Goal: Information Seeking & Learning: Find specific page/section

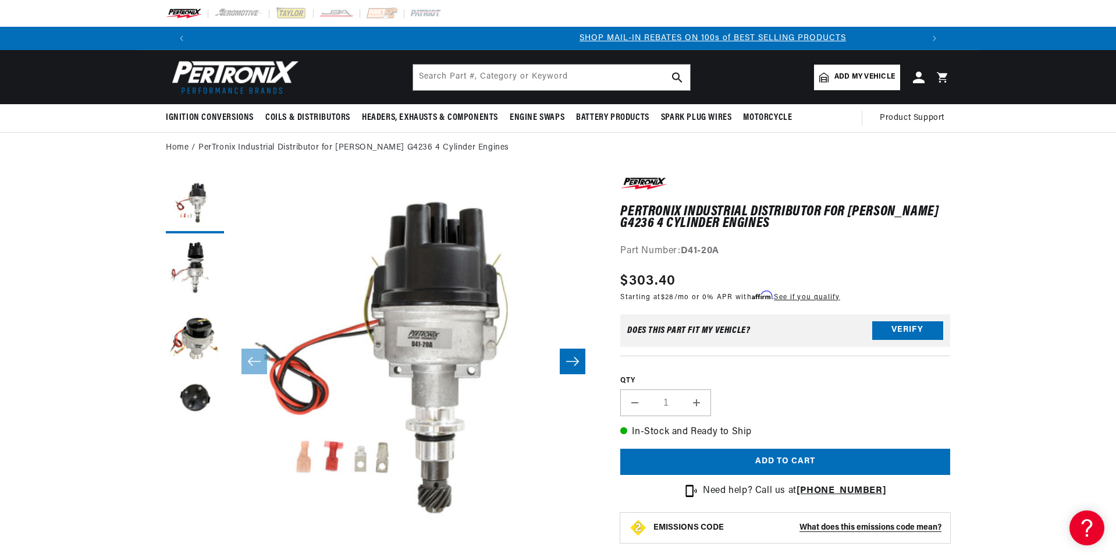
click at [588, 148] on ol "Home PerTronix Industrial Distributor for Perkins G4236 4 Cylinder Engines" at bounding box center [558, 147] width 784 height 13
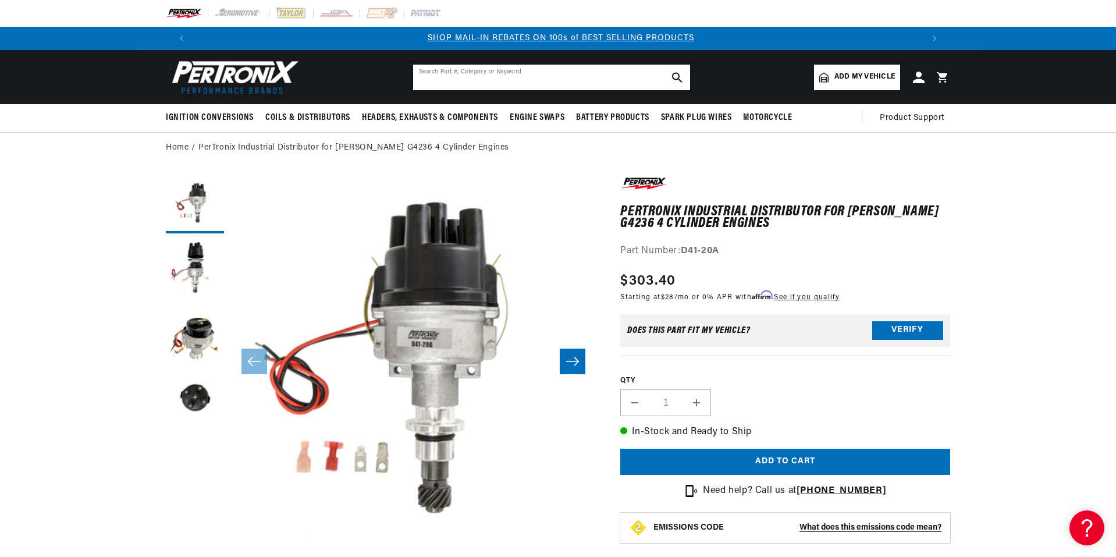
click at [553, 83] on input "text" at bounding box center [551, 78] width 277 height 26
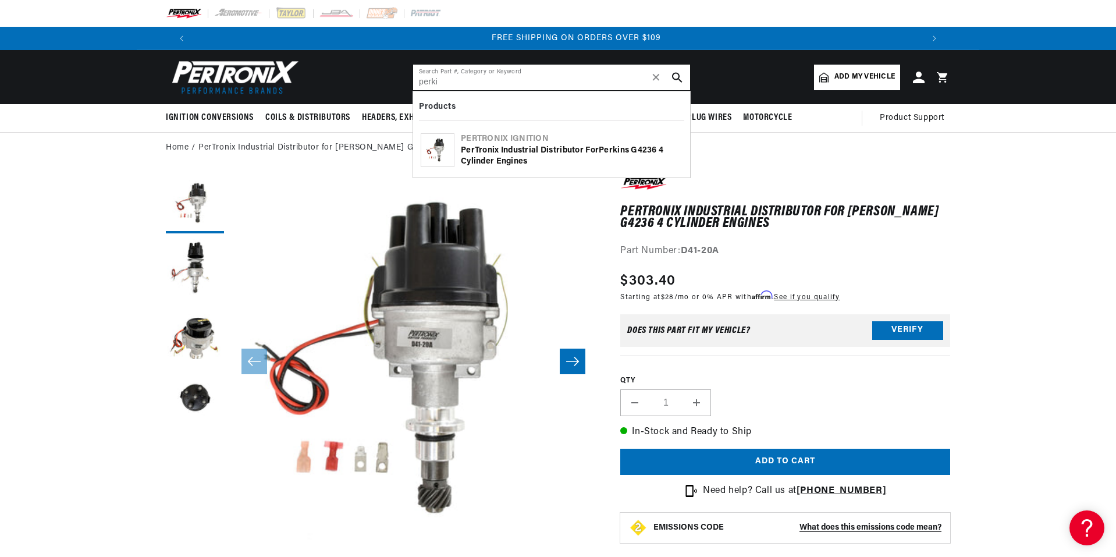
scroll to position [0, 1453]
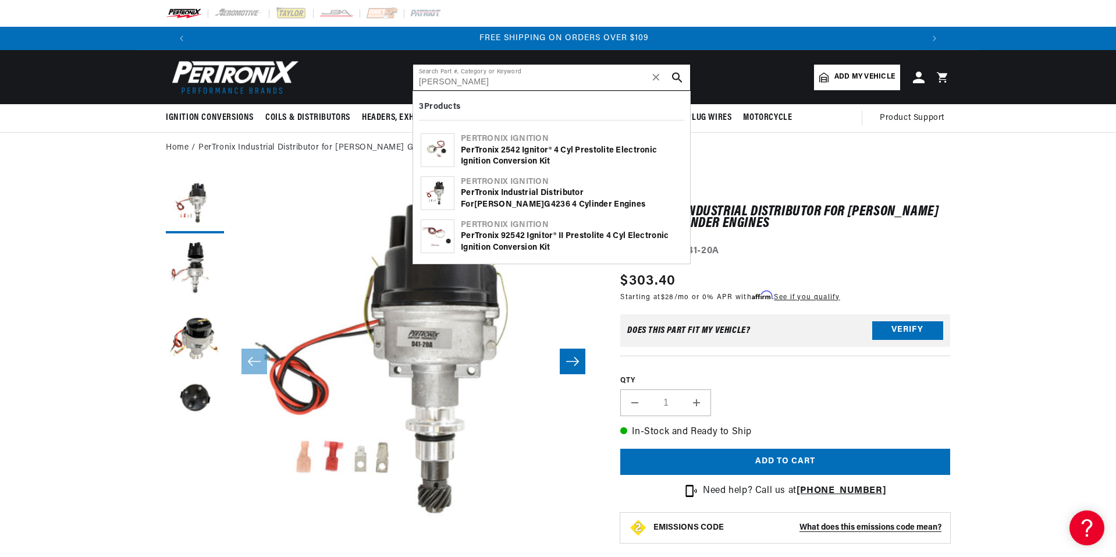
type input "[PERSON_NAME]"
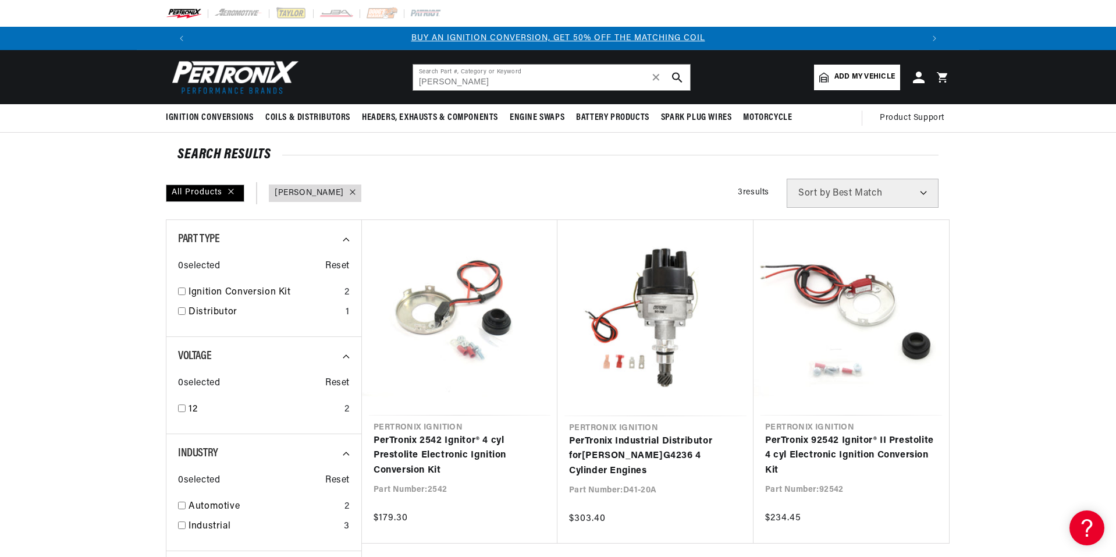
drag, startPoint x: 145, startPoint y: 234, endPoint x: 138, endPoint y: 236, distance: 6.8
click at [145, 234] on div "SEARCH RESULTS All Products query : [PERSON_NAME] Filters 3 results Show Univer…" at bounding box center [558, 542] width 842 height 818
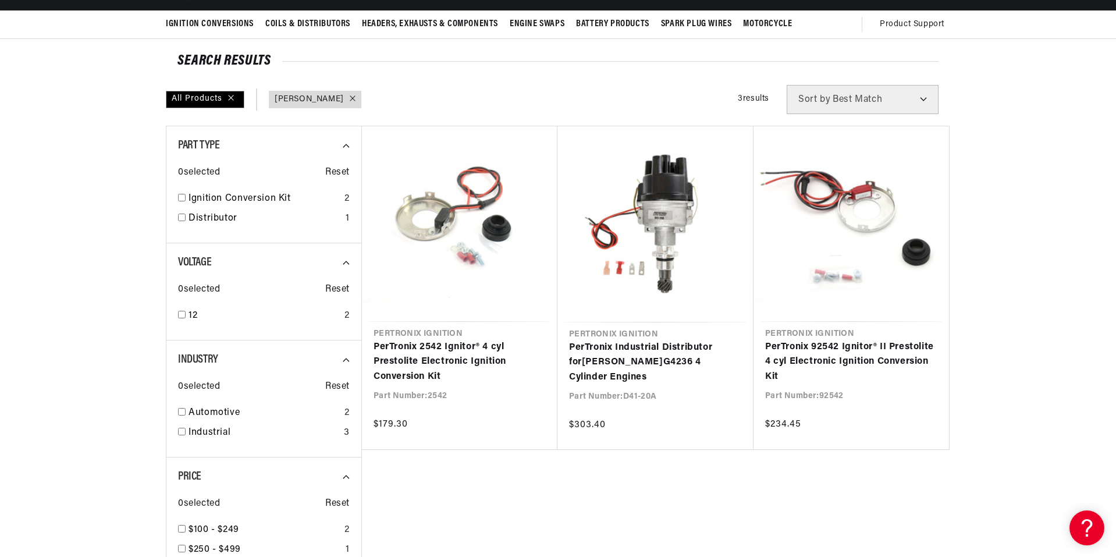
scroll to position [116, 0]
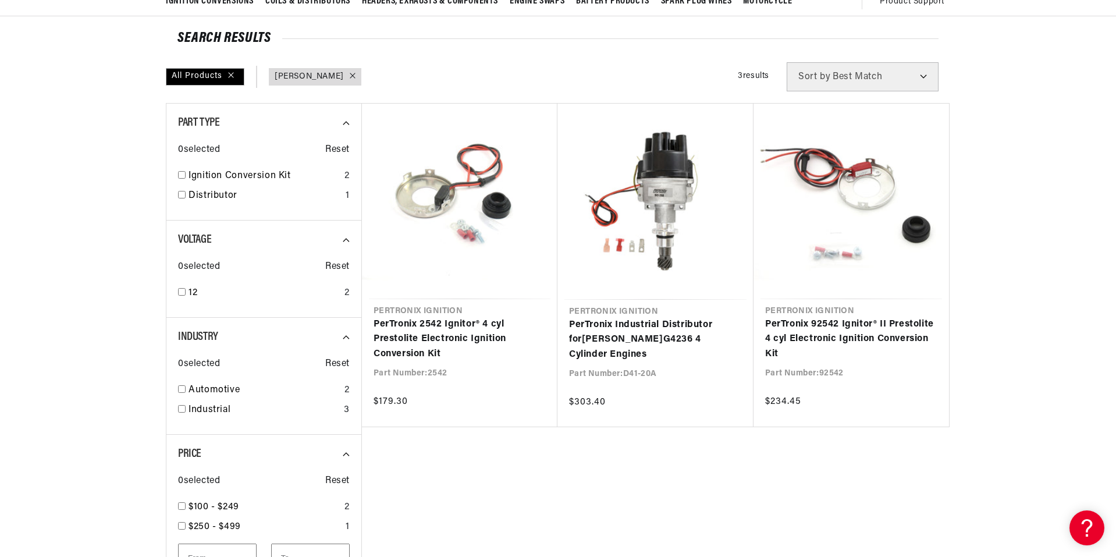
click at [111, 236] on section "SEARCH RESULTS All Products query : [PERSON_NAME] Filters 3 results Show Univer…" at bounding box center [558, 425] width 1116 height 818
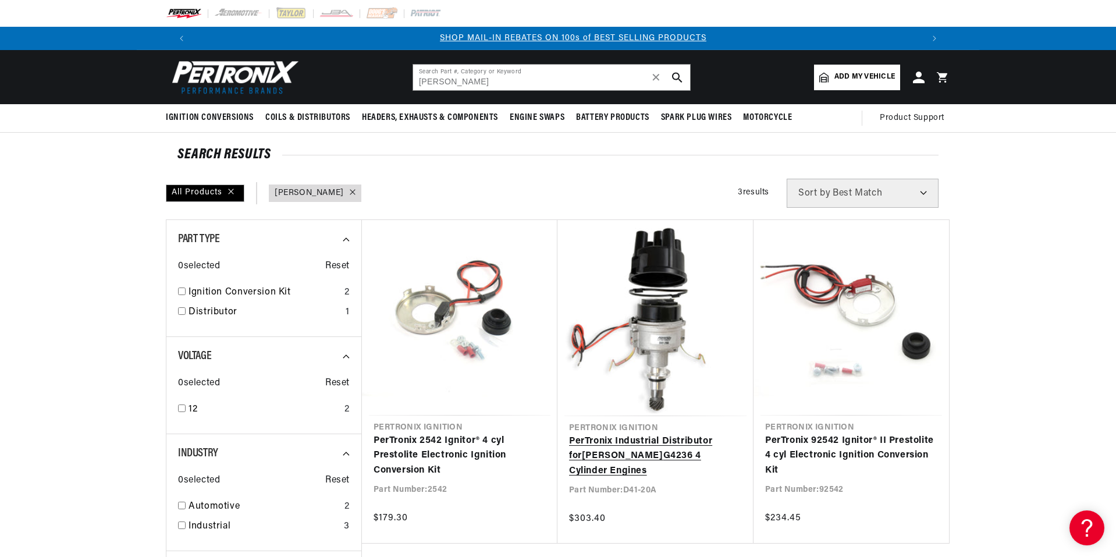
scroll to position [0, 727]
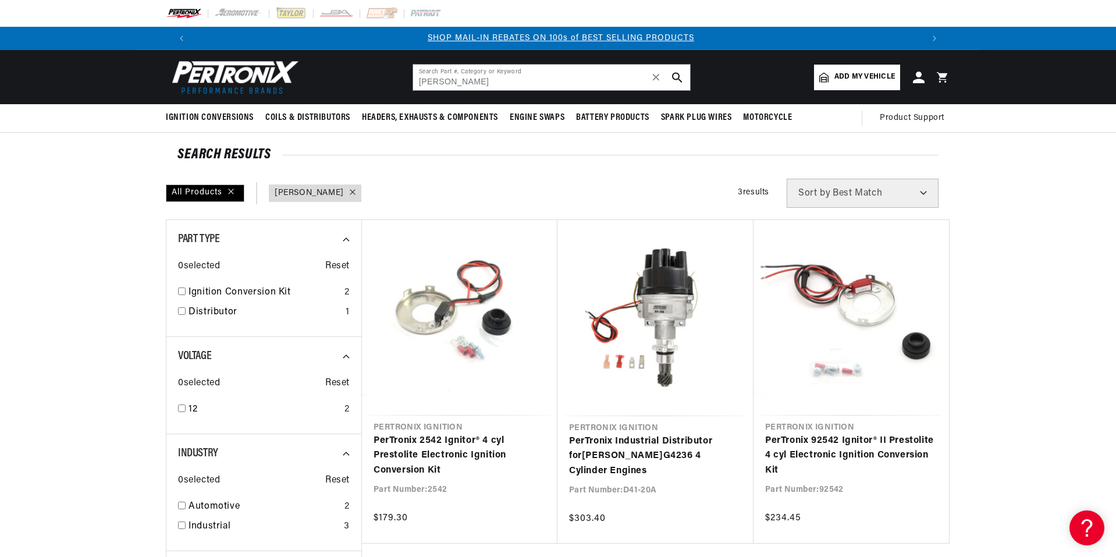
click at [620, 196] on div "All Products query : [PERSON_NAME] Filters 3 results Show Universal Parts Sort …" at bounding box center [558, 193] width 784 height 29
drag, startPoint x: 132, startPoint y: 271, endPoint x: 134, endPoint y: 257, distance: 13.6
click at [132, 269] on section "SEARCH RESULTS All Products query : [PERSON_NAME] Filters 3 results Show Univer…" at bounding box center [558, 542] width 1116 height 818
click at [127, 241] on section "SEARCH RESULTS All Products query : [PERSON_NAME] Filters 3 results Show Univer…" at bounding box center [558, 542] width 1116 height 818
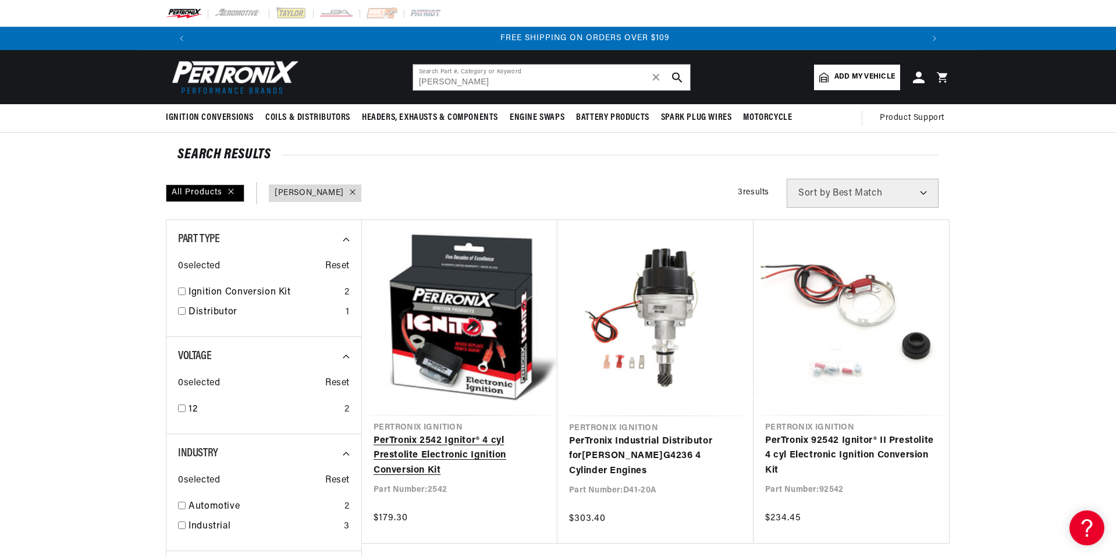
scroll to position [0, 1453]
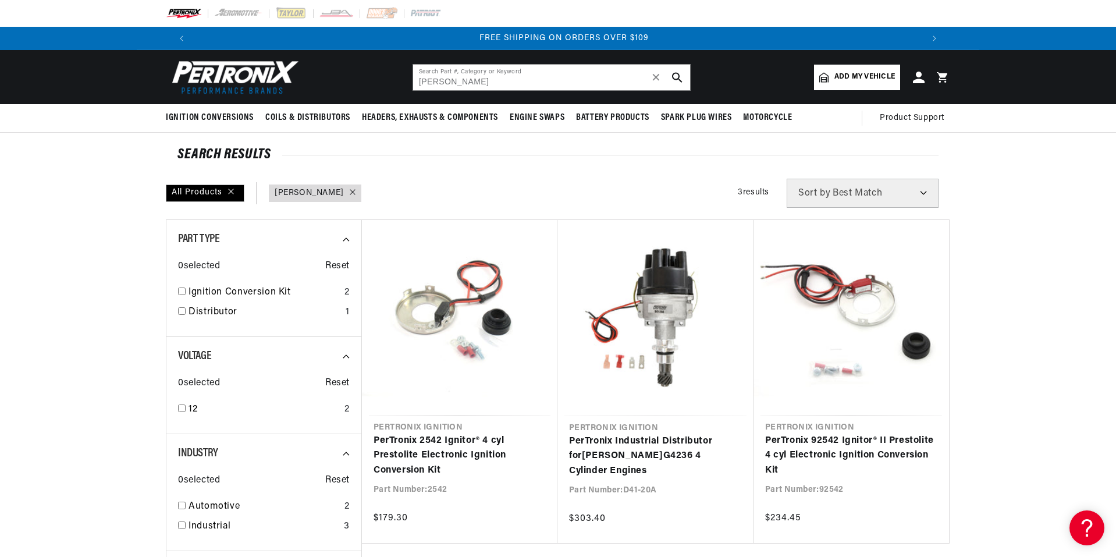
click at [79, 237] on section "SEARCH RESULTS All Products query : [PERSON_NAME] Filters 3 results Show Univer…" at bounding box center [558, 542] width 1116 height 818
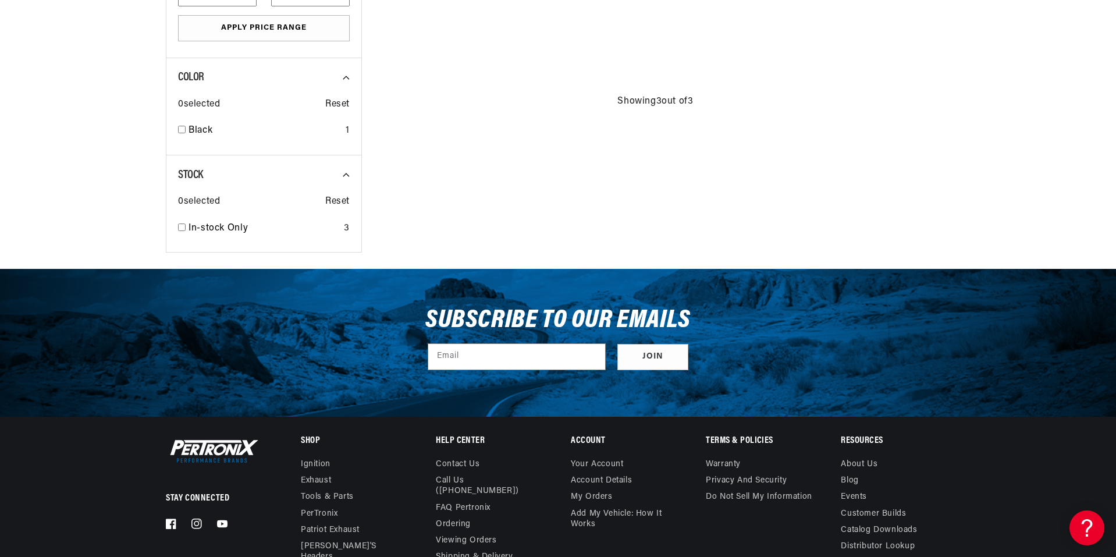
scroll to position [698, 0]
